Goal: Task Accomplishment & Management: Use online tool/utility

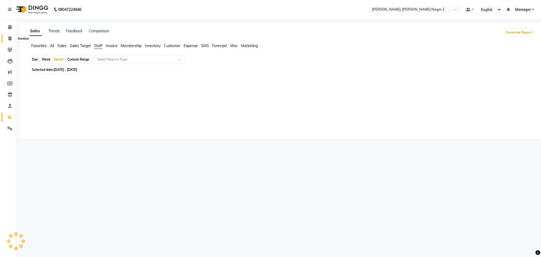
click at [9, 36] on icon at bounding box center [9, 38] width 3 height 4
select select "service"
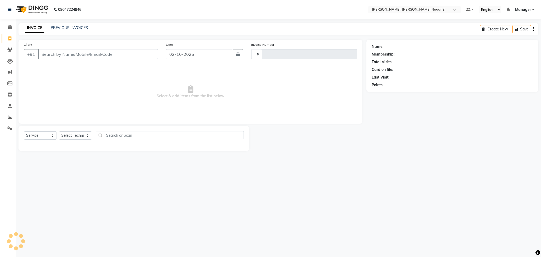
type input "2301"
select select "4241"
click at [68, 27] on link "PREVIOUS INVOICES" at bounding box center [69, 27] width 37 height 5
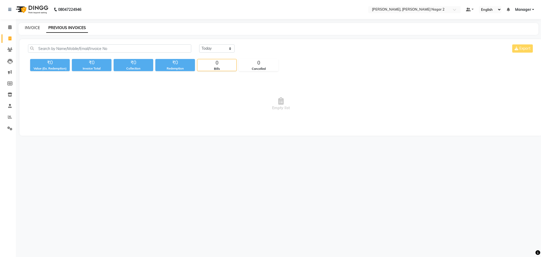
click at [28, 29] on link "INVOICE" at bounding box center [32, 27] width 15 height 5
select select "service"
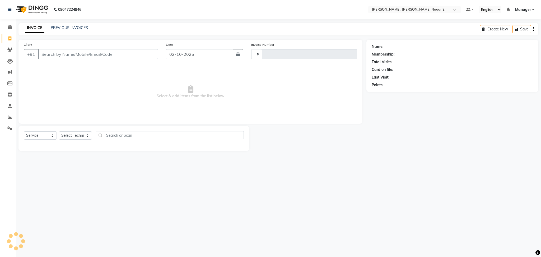
type input "2301"
select select "4241"
click at [73, 28] on link "PREVIOUS INVOICES" at bounding box center [69, 27] width 37 height 5
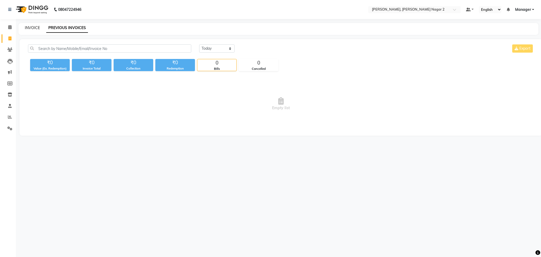
click at [28, 29] on link "INVOICE" at bounding box center [32, 27] width 15 height 5
select select "4241"
select select "service"
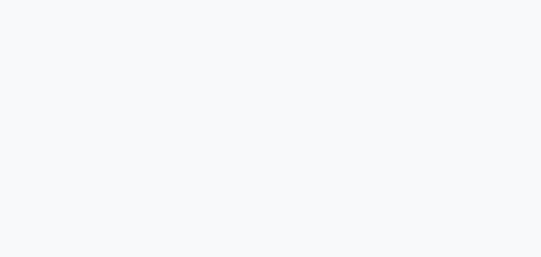
select select "4241"
select select "service"
